Goal: Information Seeking & Learning: Learn about a topic

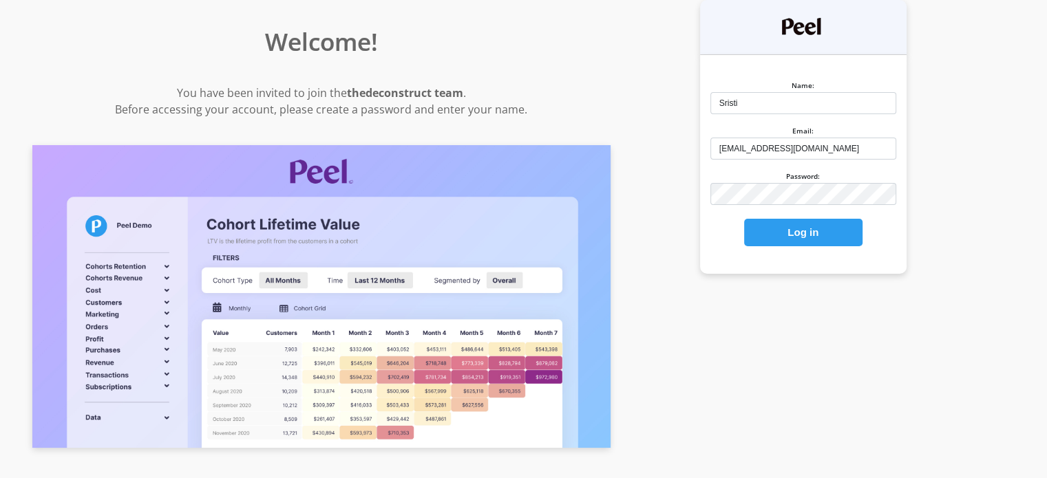
click at [862, 233] on button "Log in" at bounding box center [803, 233] width 118 height 28
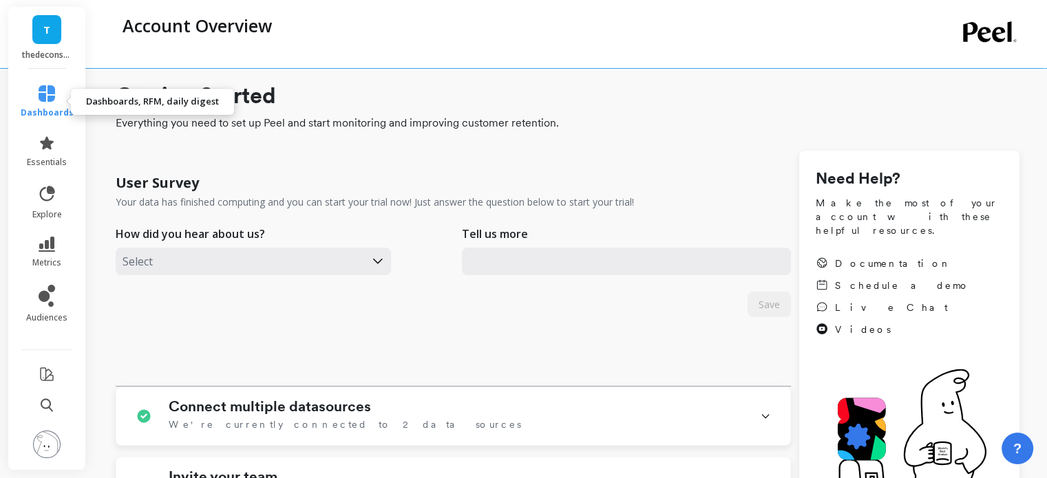
click at [38, 103] on link "dashboards" at bounding box center [47, 101] width 53 height 33
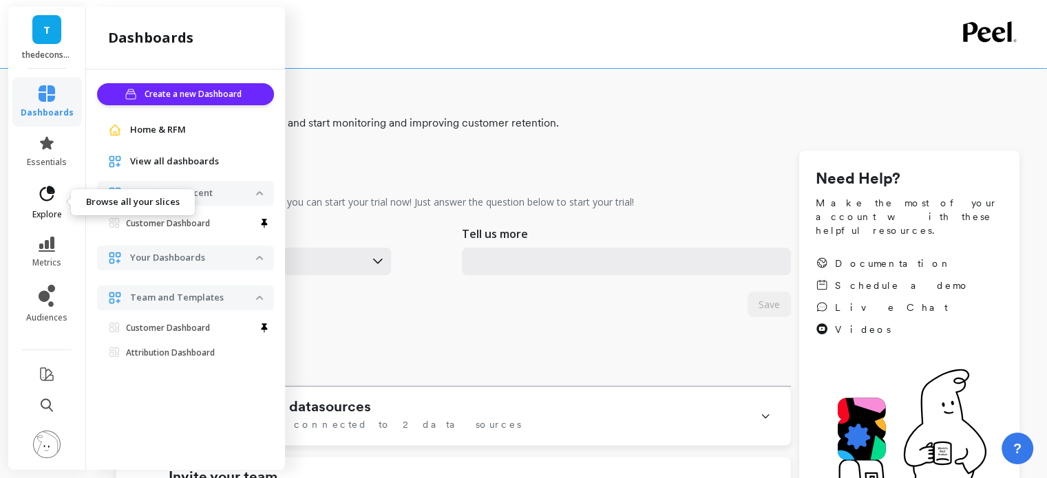
click at [37, 195] on icon at bounding box center [46, 193] width 19 height 19
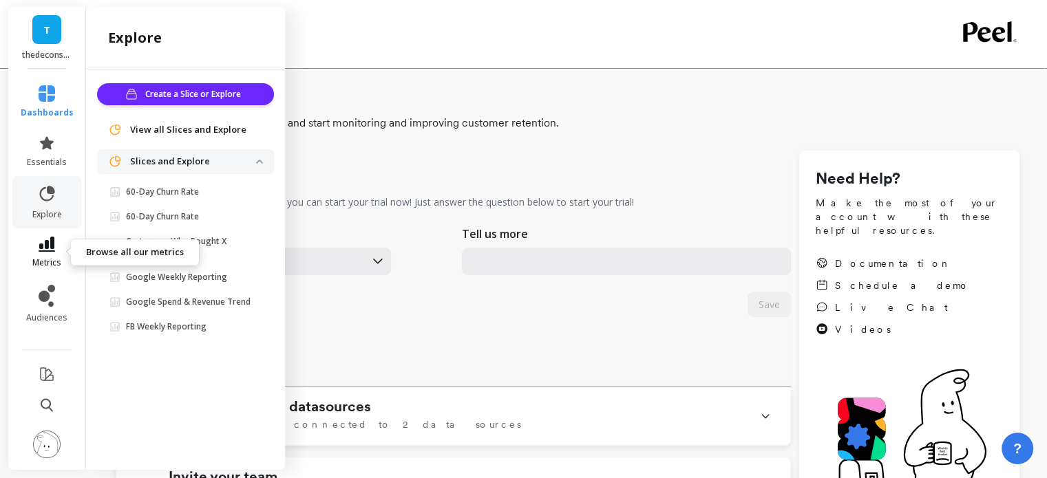
click at [50, 237] on icon at bounding box center [47, 244] width 17 height 15
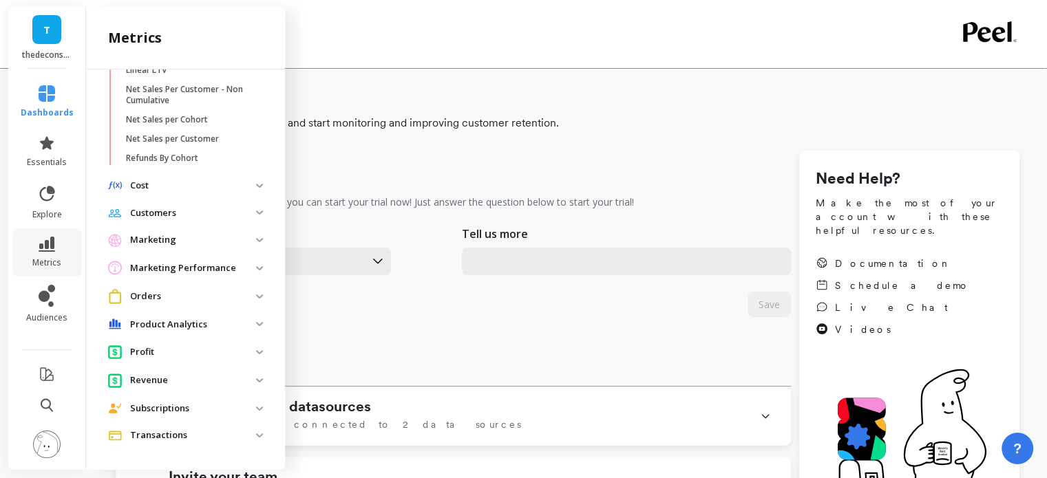
scroll to position [686, 0]
click at [152, 213] on p "Customers" at bounding box center [193, 213] width 126 height 14
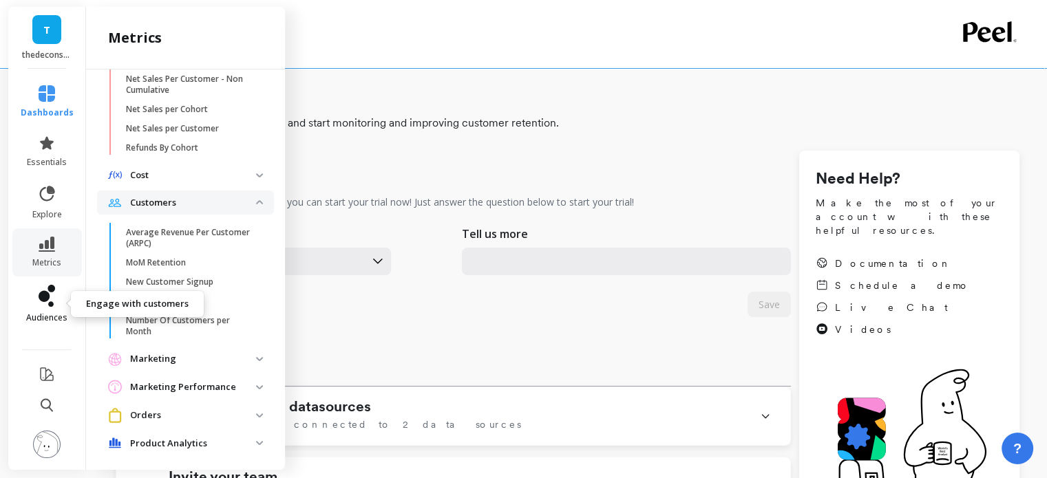
click at [54, 299] on icon at bounding box center [47, 296] width 17 height 22
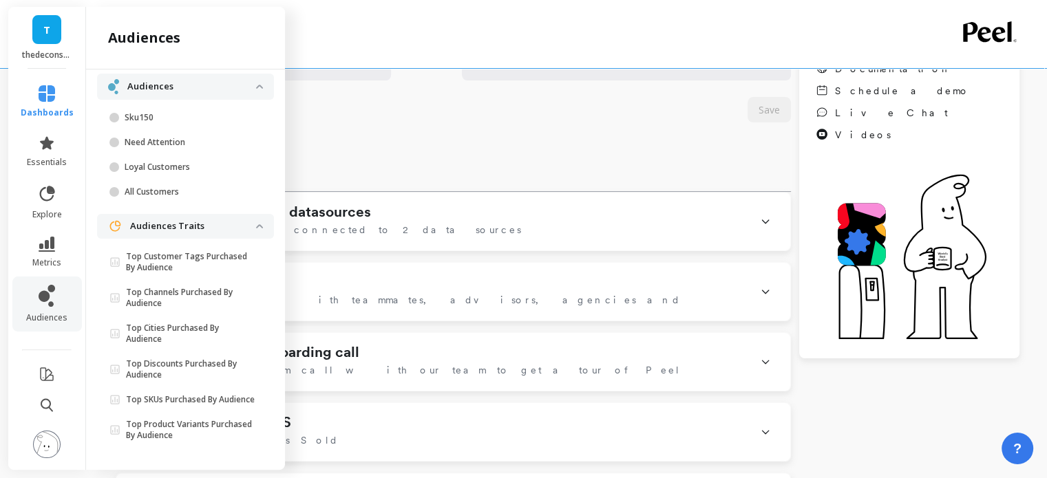
scroll to position [275, 0]
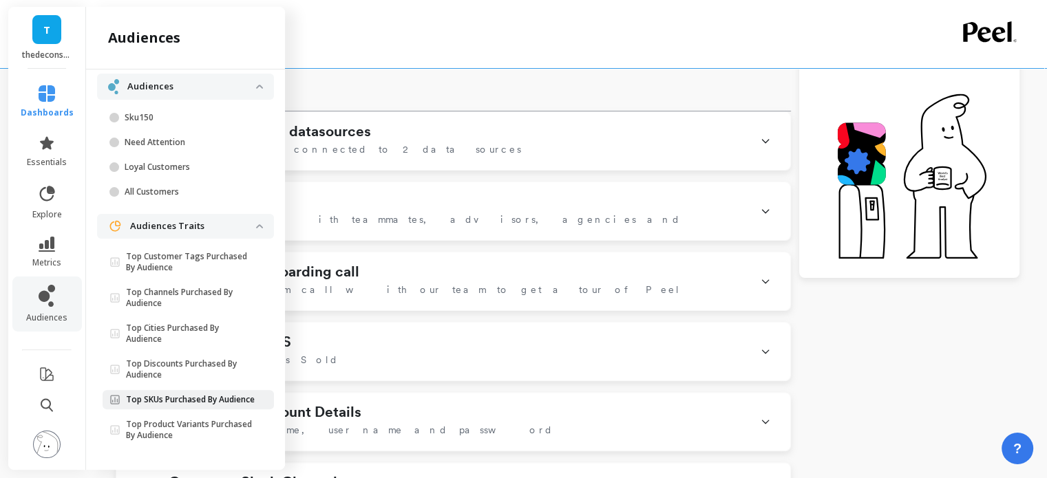
click at [189, 403] on p "Top SKUs Purchased By Audience" at bounding box center [190, 399] width 129 height 11
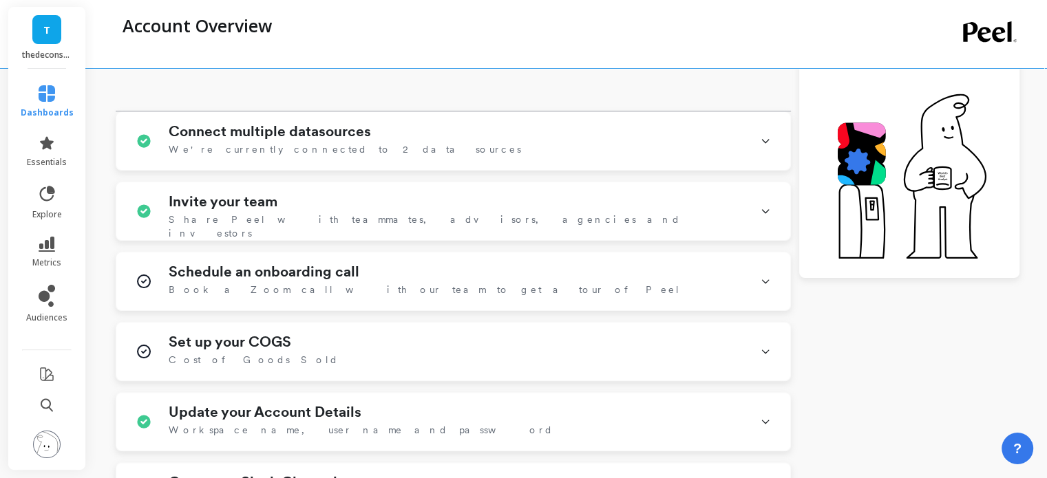
scroll to position [0, 0]
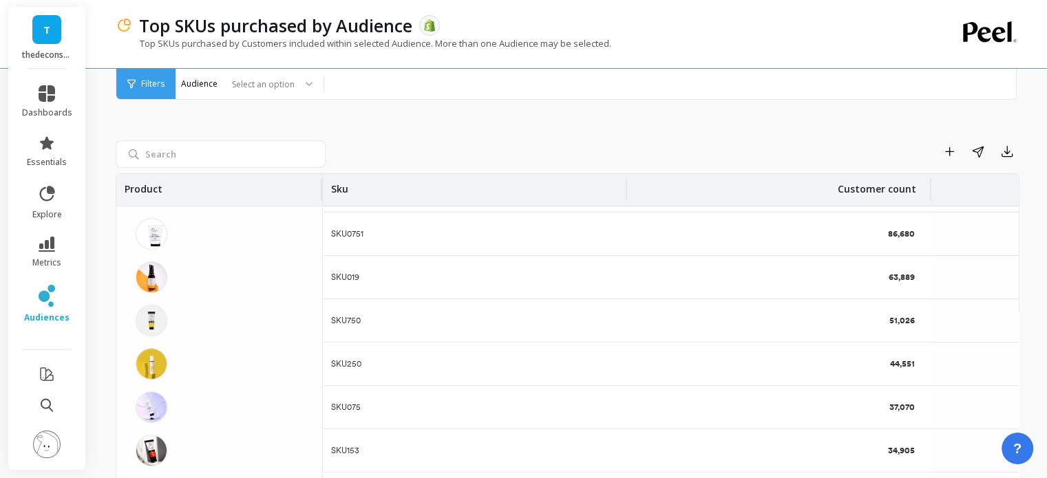
scroll to position [69, 0]
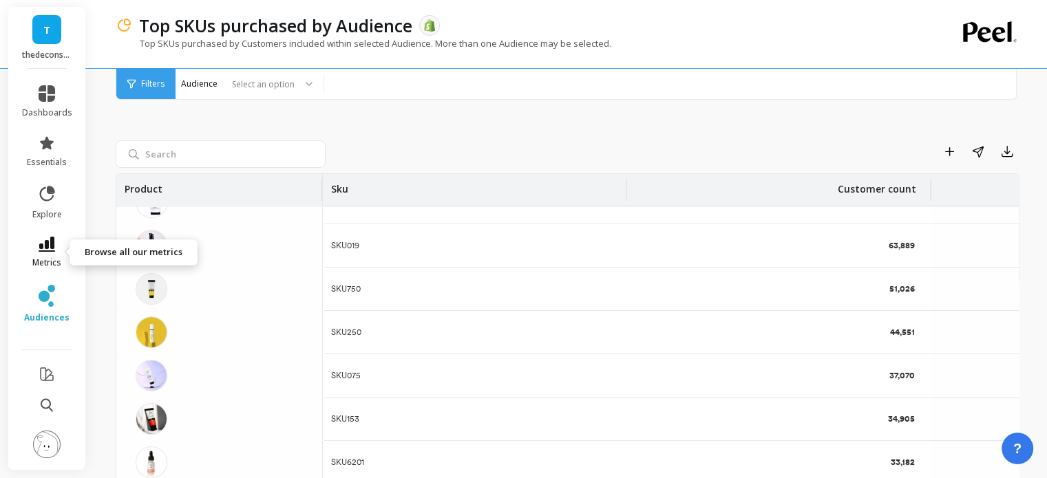
click at [43, 253] on link "metrics" at bounding box center [47, 253] width 50 height 32
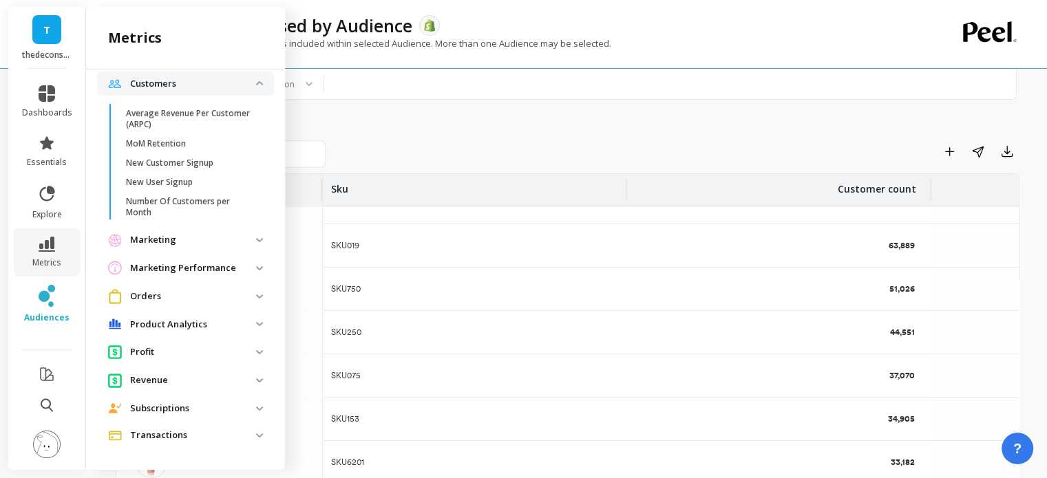
scroll to position [815, 0]
click at [154, 288] on span "Orders" at bounding box center [185, 296] width 177 height 25
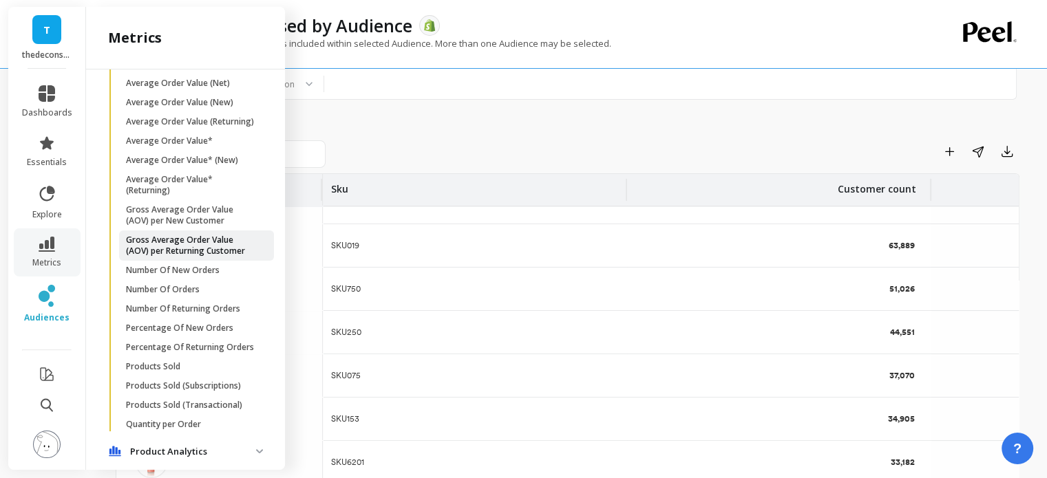
scroll to position [1228, 0]
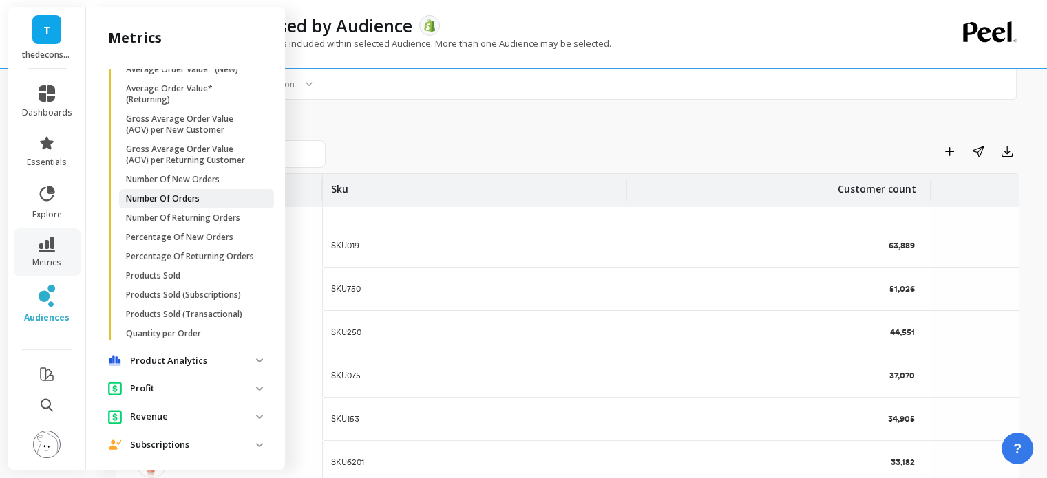
click at [157, 204] on p "Number Of Orders" at bounding box center [163, 198] width 74 height 11
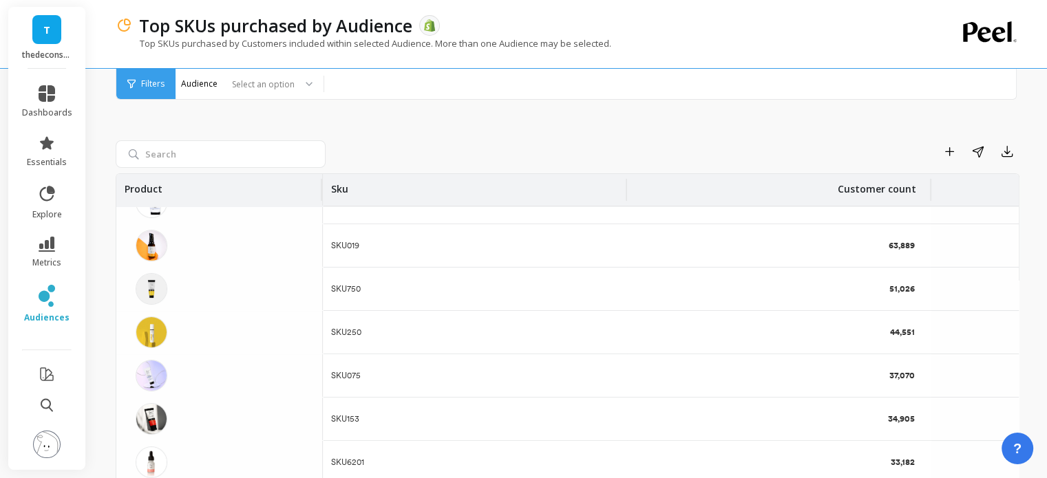
scroll to position [0, 0]
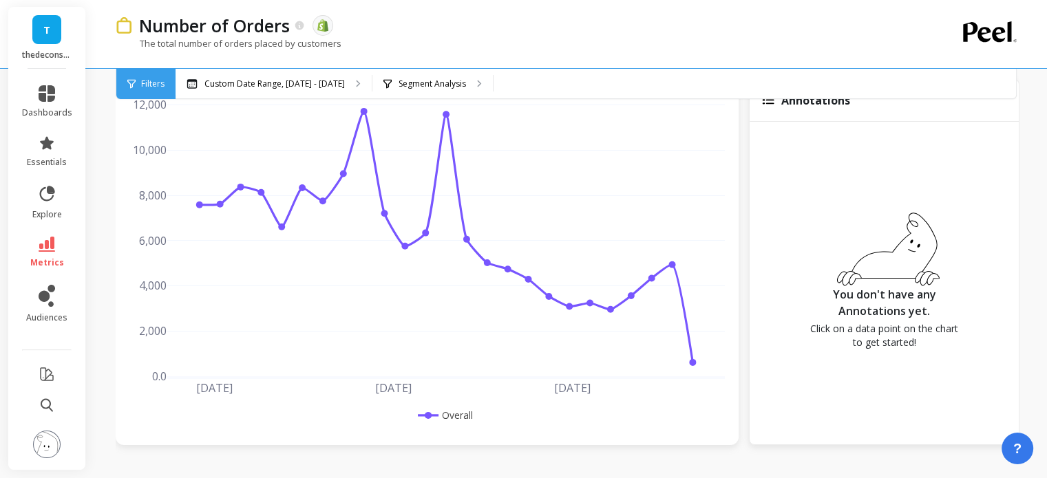
scroll to position [69, 0]
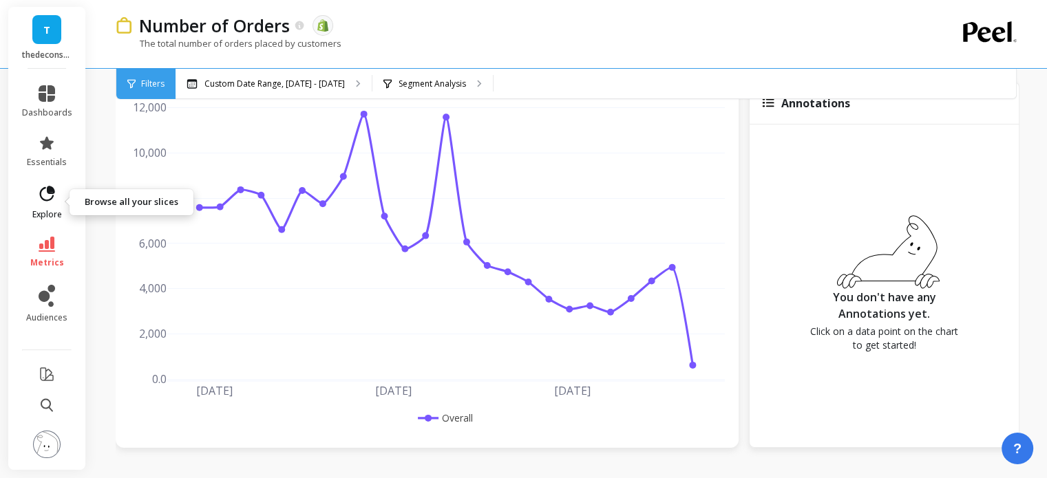
click at [26, 203] on link "explore" at bounding box center [47, 202] width 50 height 36
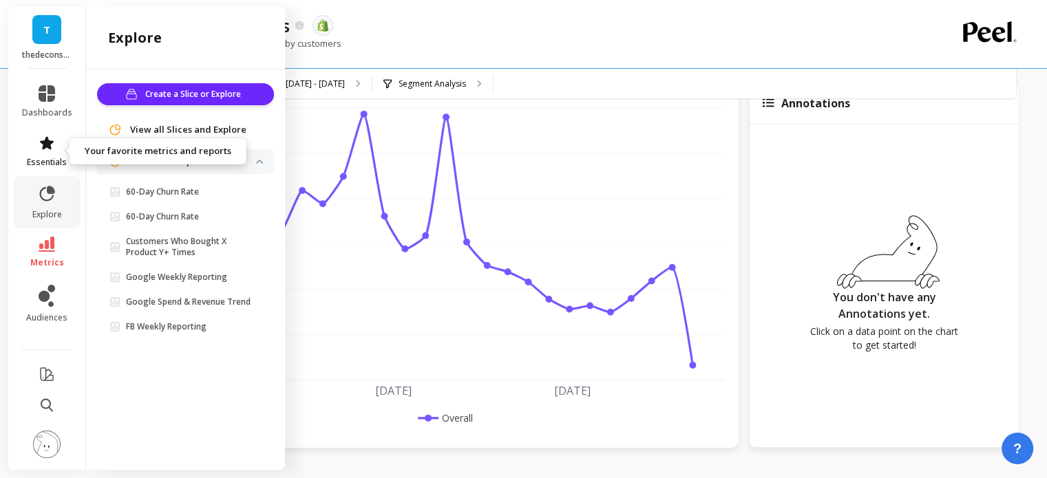
click at [45, 145] on icon at bounding box center [47, 142] width 14 height 13
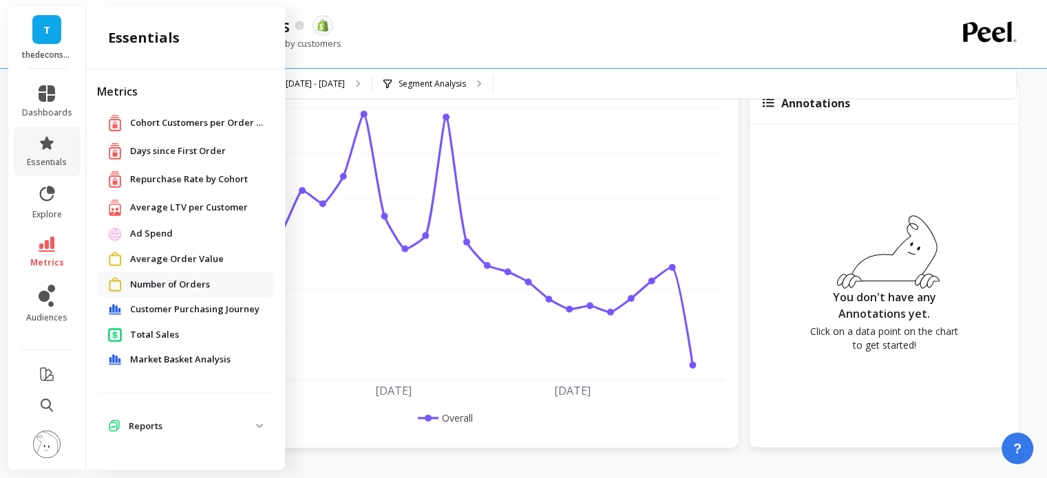
click at [175, 330] on span "Total Sales" at bounding box center [154, 335] width 49 height 14
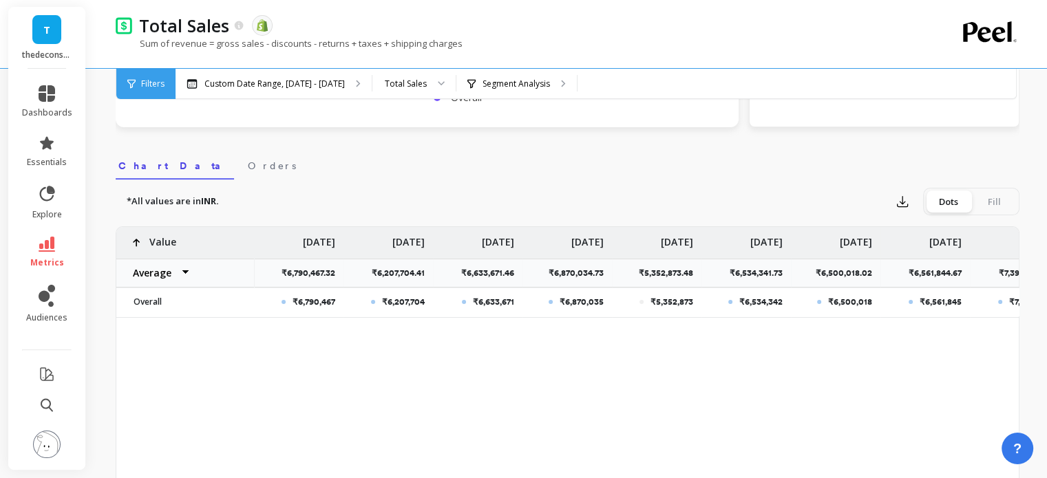
scroll to position [413, 0]
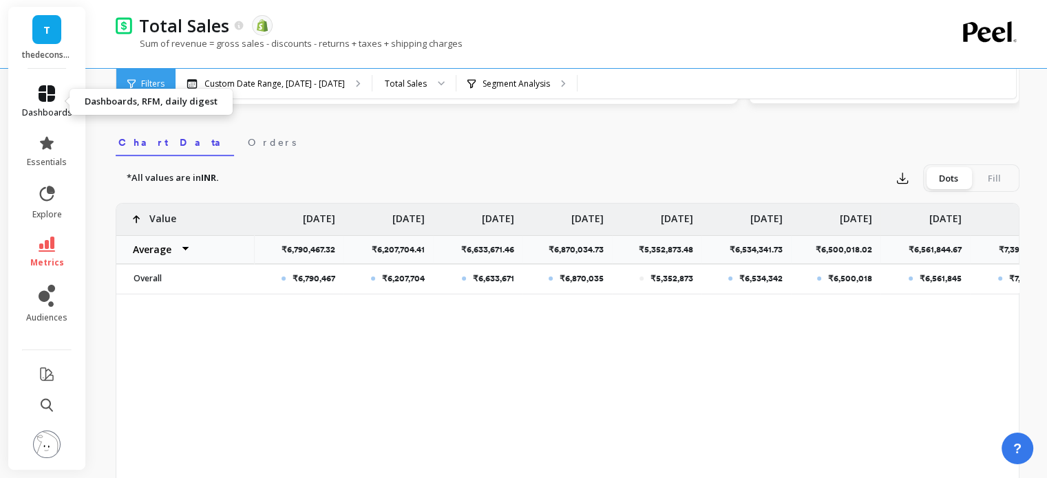
click at [33, 94] on link "dashboards" at bounding box center [47, 101] width 50 height 33
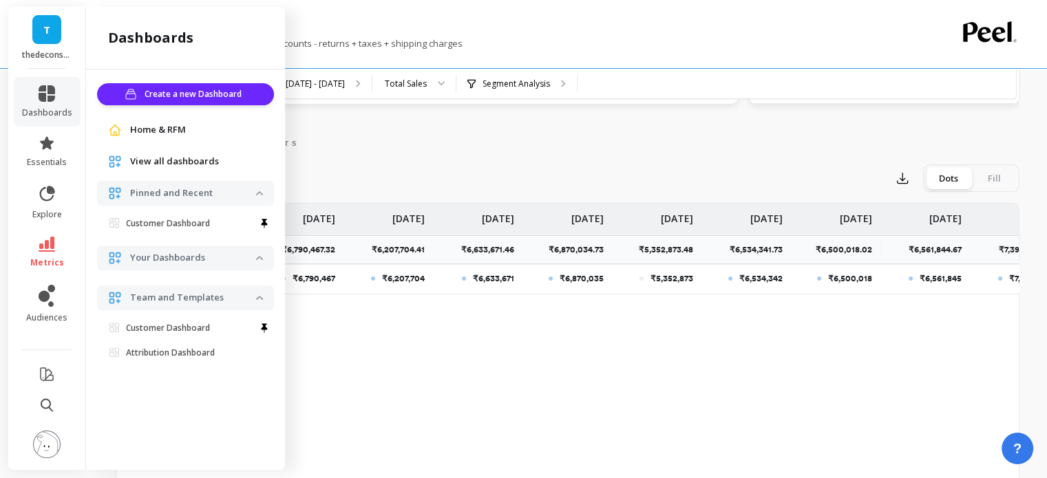
click at [169, 160] on span "View all dashboards" at bounding box center [174, 162] width 89 height 14
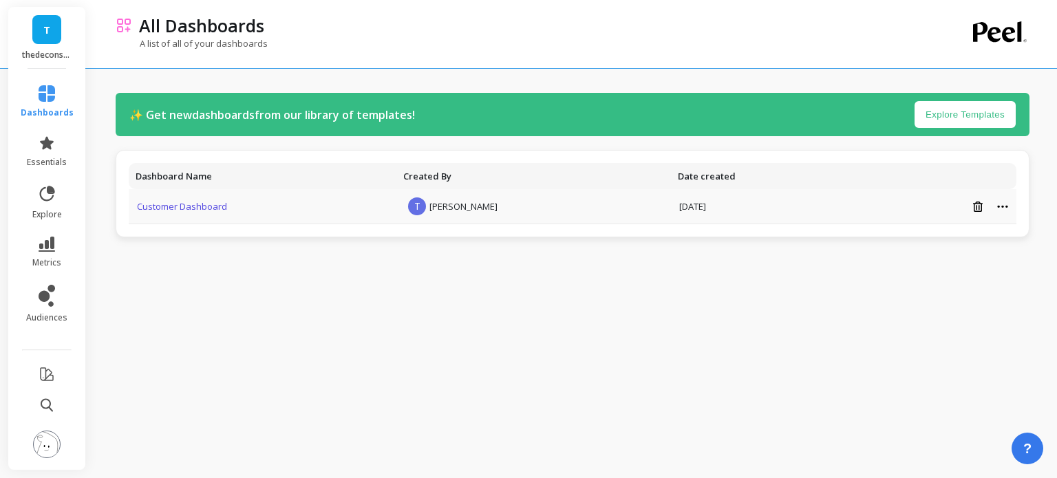
click at [182, 203] on link "Customer Dashboard" at bounding box center [182, 206] width 90 height 12
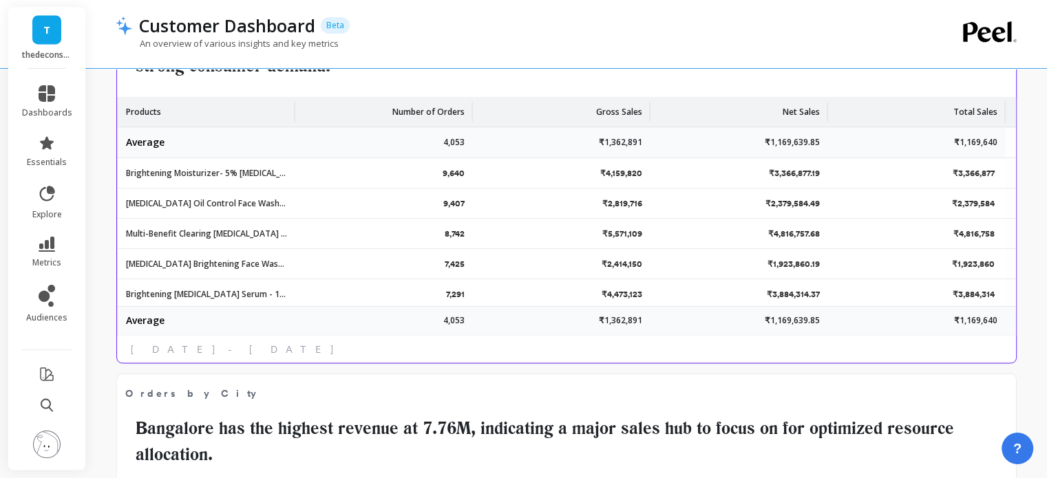
scroll to position [275, 0]
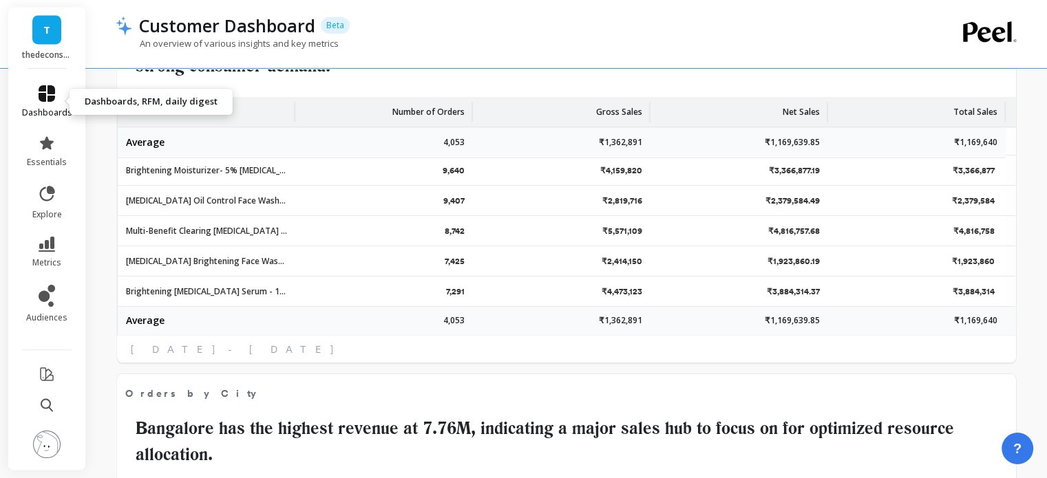
click at [30, 94] on link "dashboards" at bounding box center [47, 101] width 50 height 33
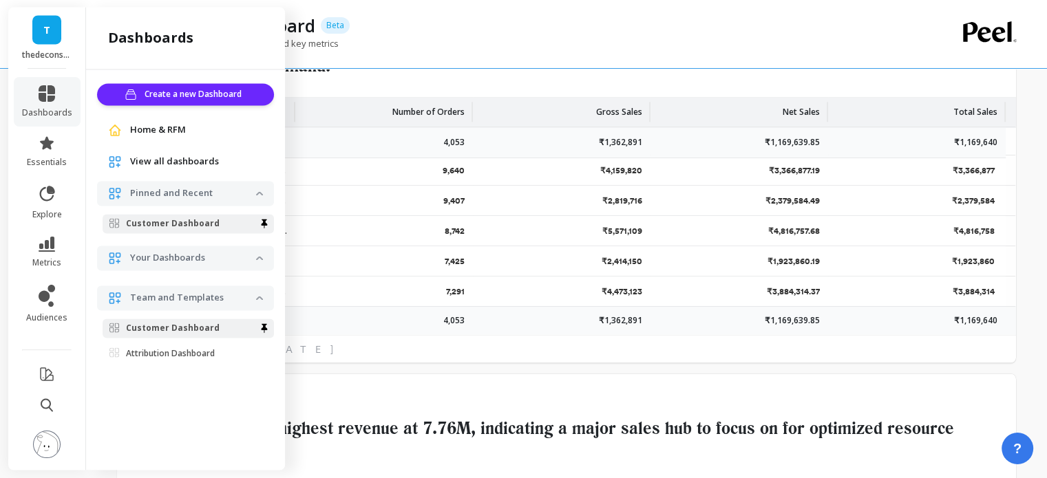
click at [171, 253] on p "Your Dashboards" at bounding box center [193, 258] width 126 height 14
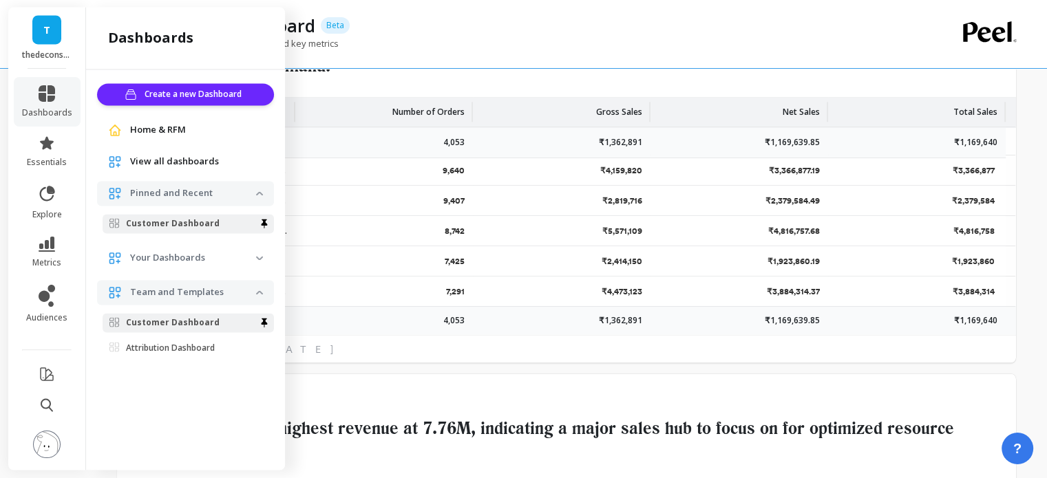
click at [162, 159] on span "View all dashboards" at bounding box center [174, 162] width 89 height 14
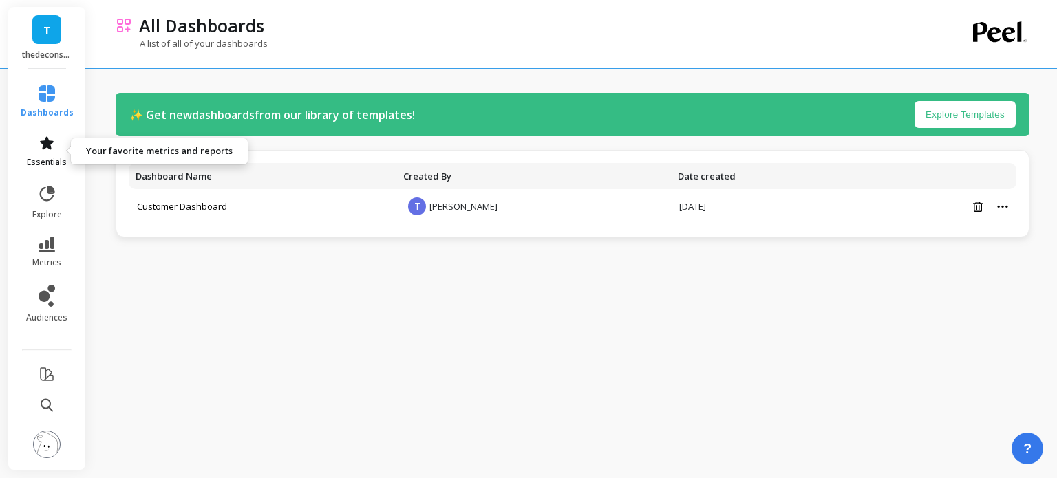
click at [44, 152] on link "essentials" at bounding box center [47, 151] width 53 height 33
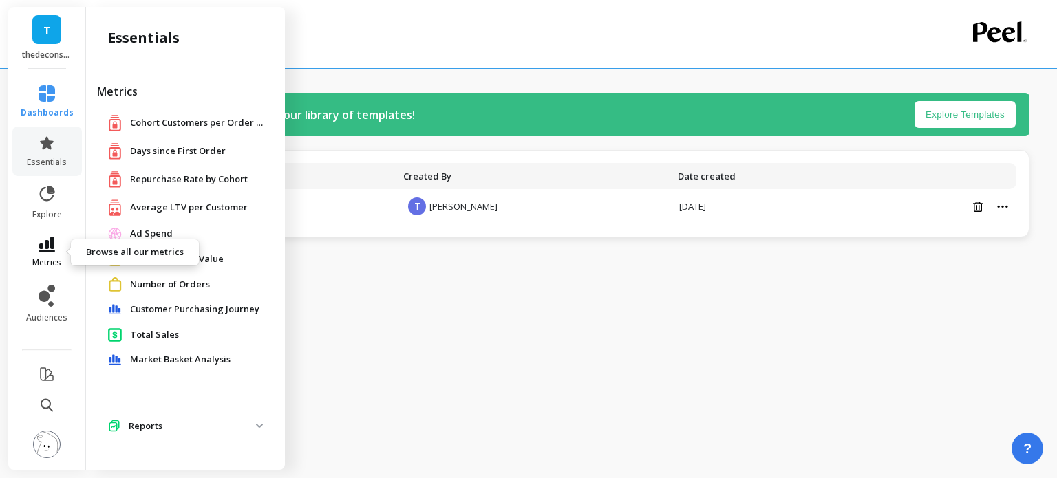
click at [46, 257] on span "metrics" at bounding box center [46, 262] width 29 height 11
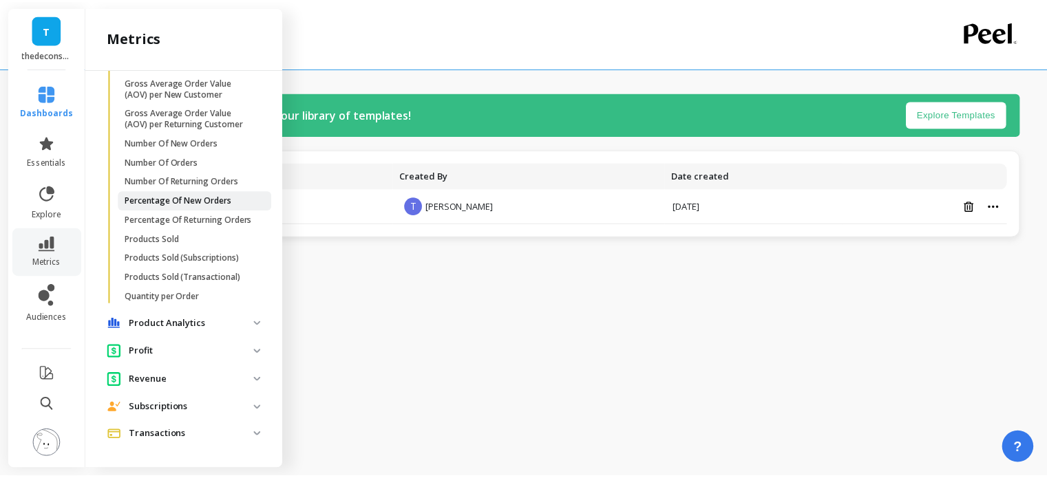
scroll to position [1308, 0]
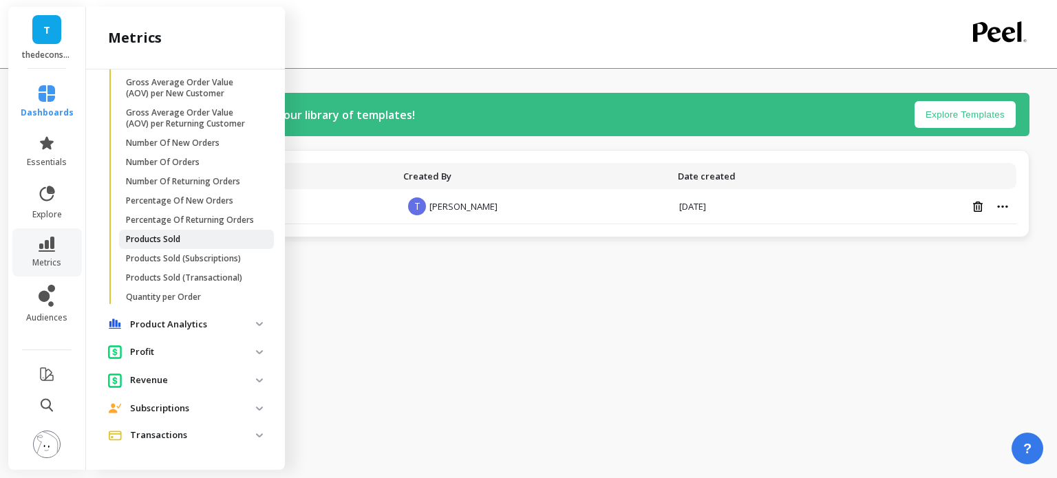
click at [159, 243] on p "Products Sold" at bounding box center [153, 239] width 54 height 11
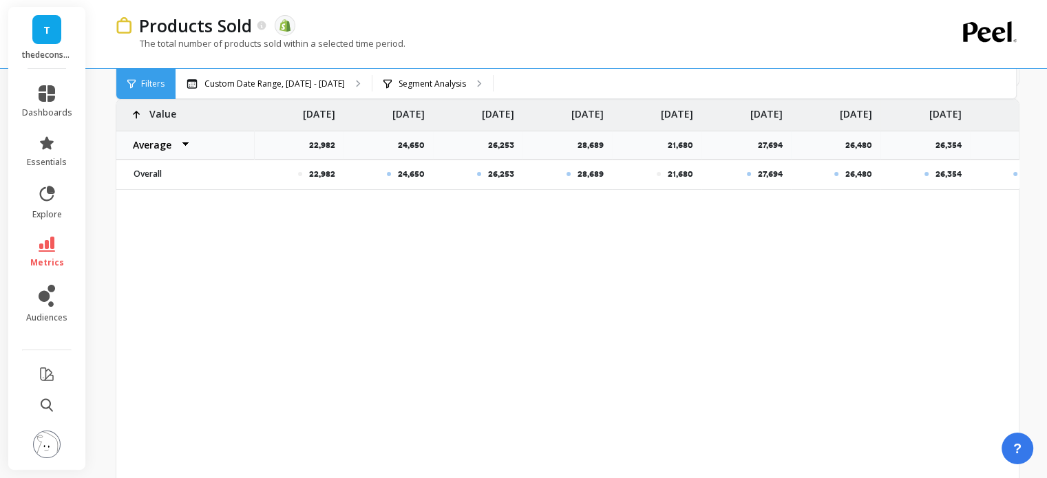
scroll to position [619, 0]
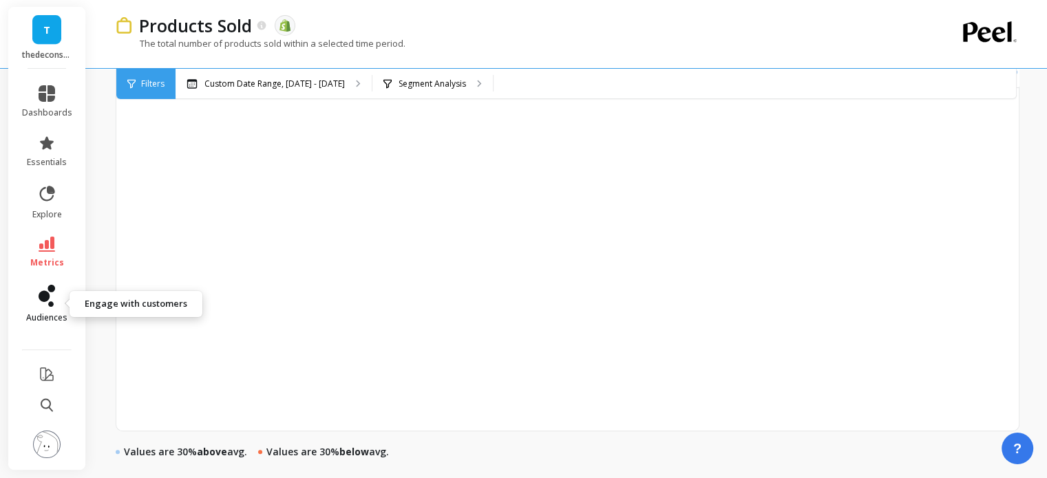
click at [34, 304] on link "audiences" at bounding box center [47, 304] width 50 height 39
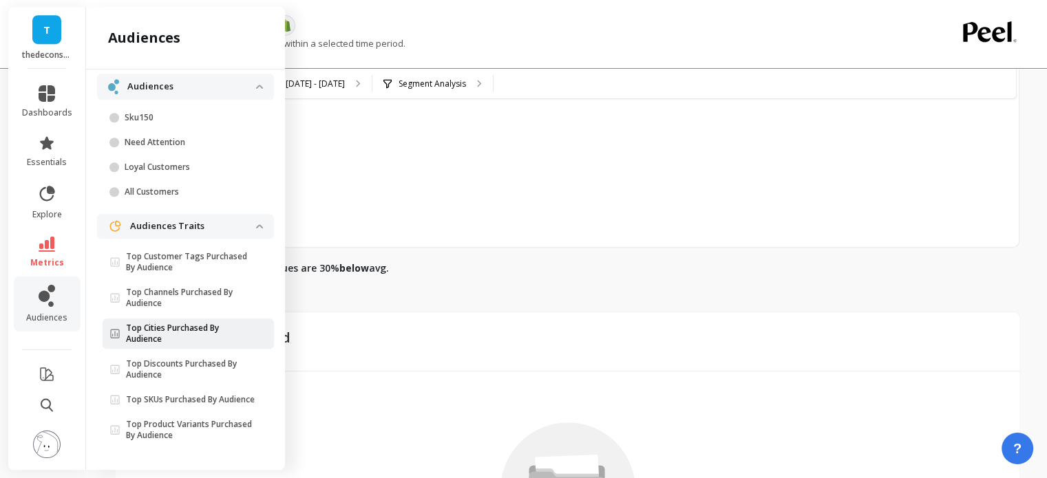
scroll to position [826, 0]
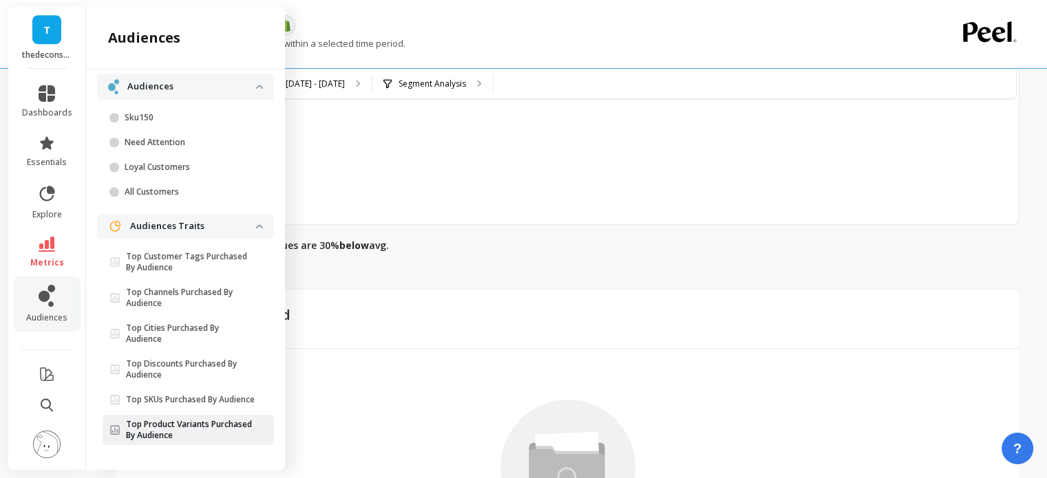
click at [199, 428] on p "Top Product Variants Purchased By Audience" at bounding box center [191, 430] width 130 height 22
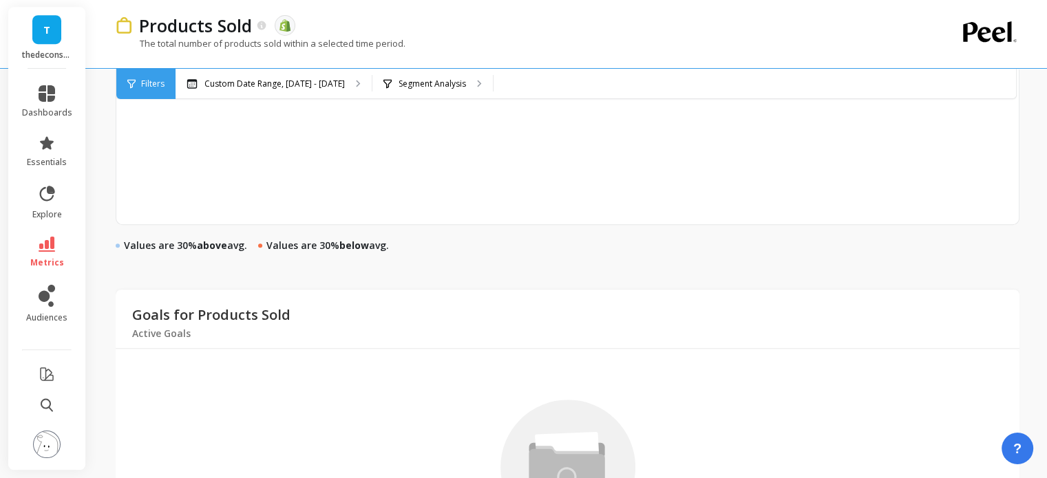
scroll to position [826, 0]
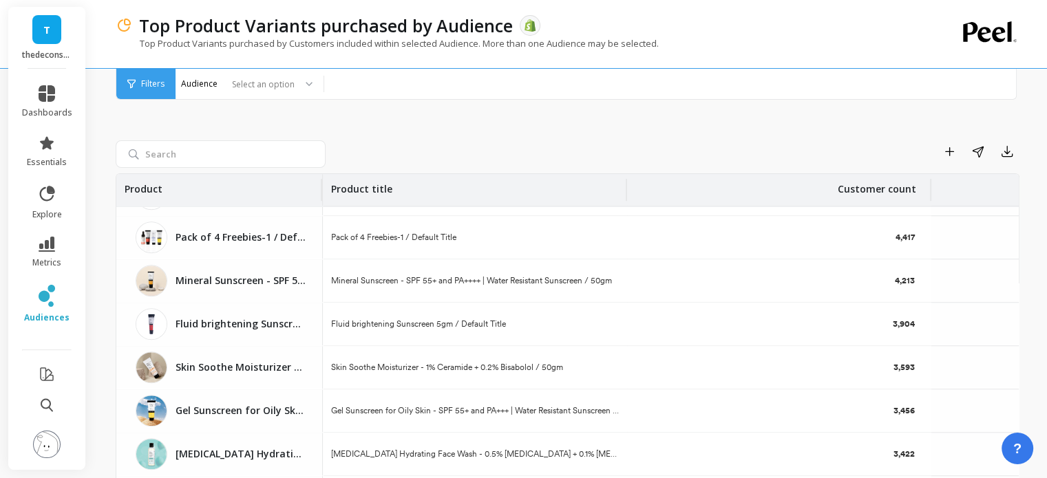
scroll to position [1379, 0]
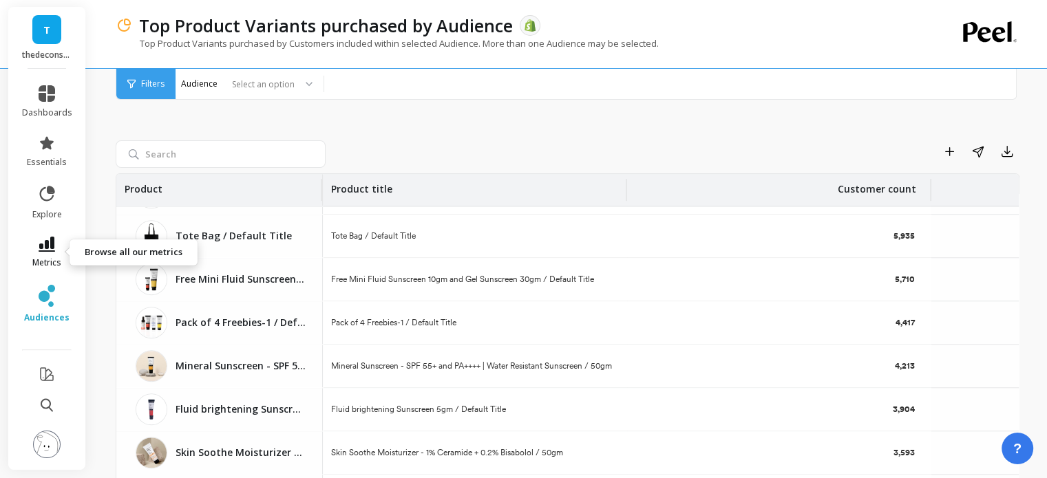
click at [54, 253] on link "metrics" at bounding box center [47, 253] width 50 height 32
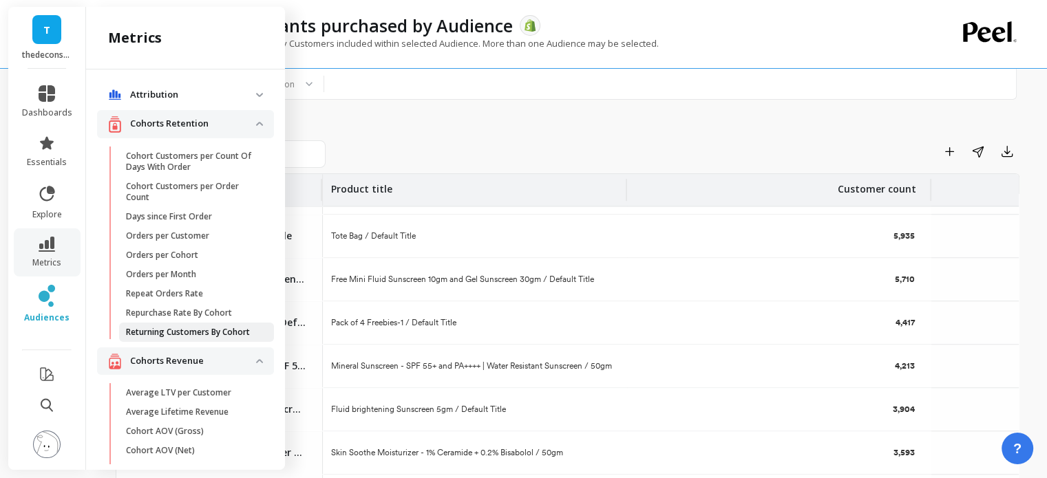
scroll to position [0, 0]
click at [171, 273] on p "Orders per Month" at bounding box center [161, 275] width 70 height 11
